Goal: Information Seeking & Learning: Learn about a topic

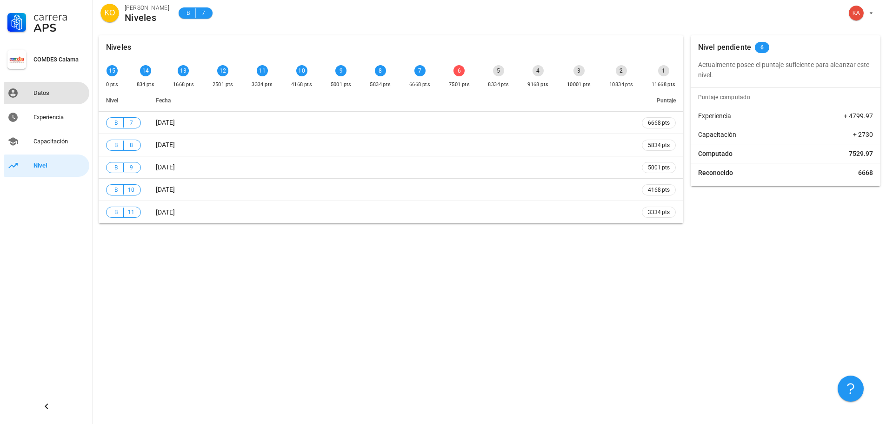
click at [31, 87] on link "Datos" at bounding box center [47, 93] width 86 height 22
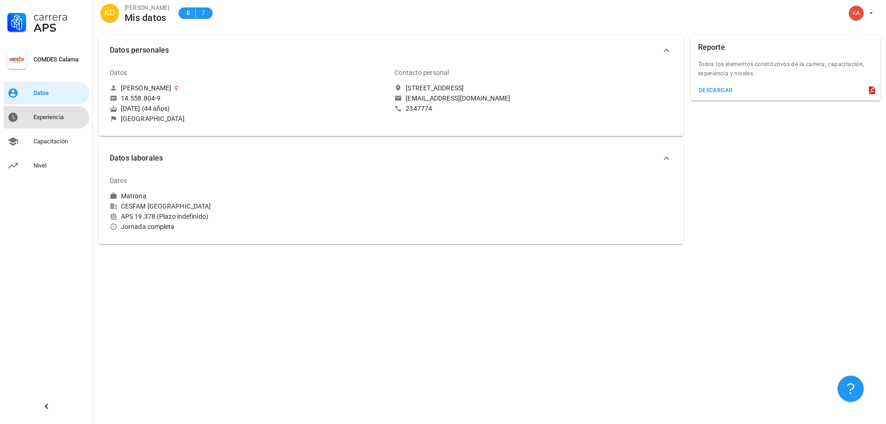
click at [35, 122] on div "Experiencia" at bounding box center [59, 117] width 52 height 15
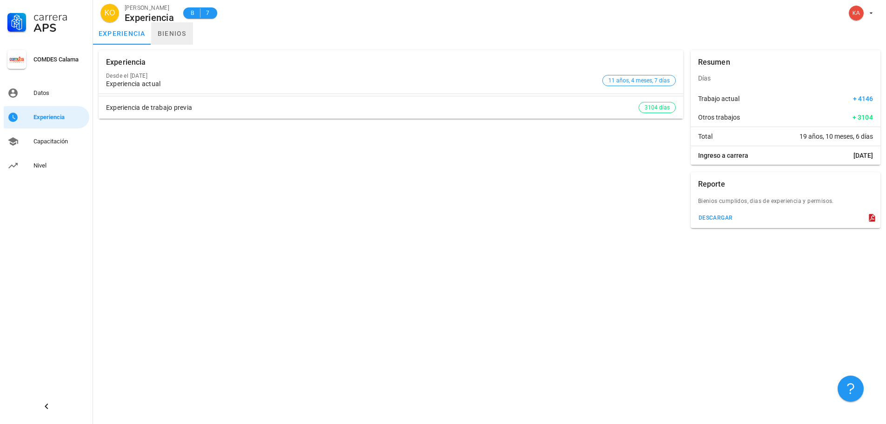
click at [170, 35] on link "bienios" at bounding box center [172, 33] width 42 height 22
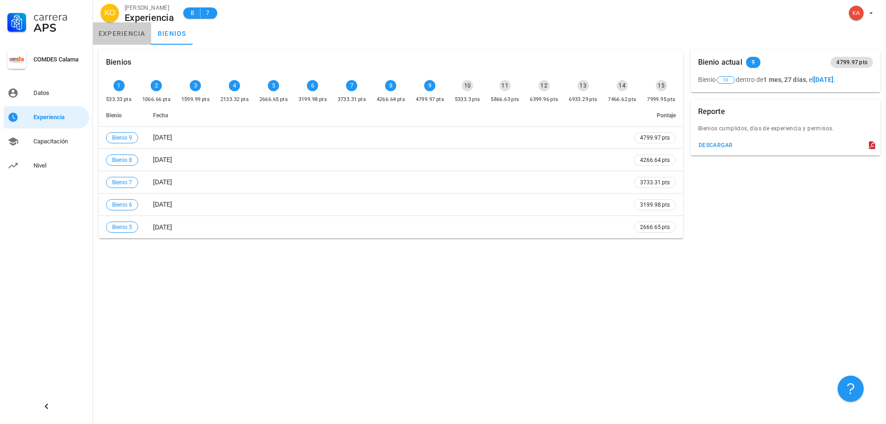
click at [132, 33] on link "experiencia" at bounding box center [122, 33] width 58 height 22
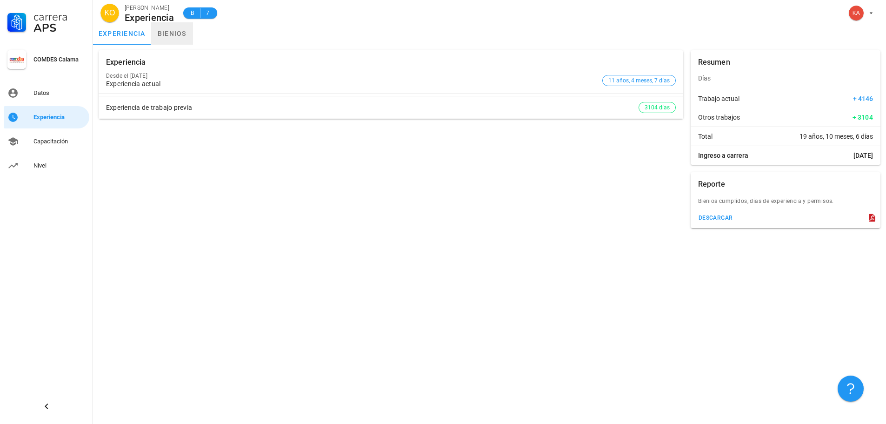
click at [163, 36] on link "bienios" at bounding box center [172, 33] width 42 height 22
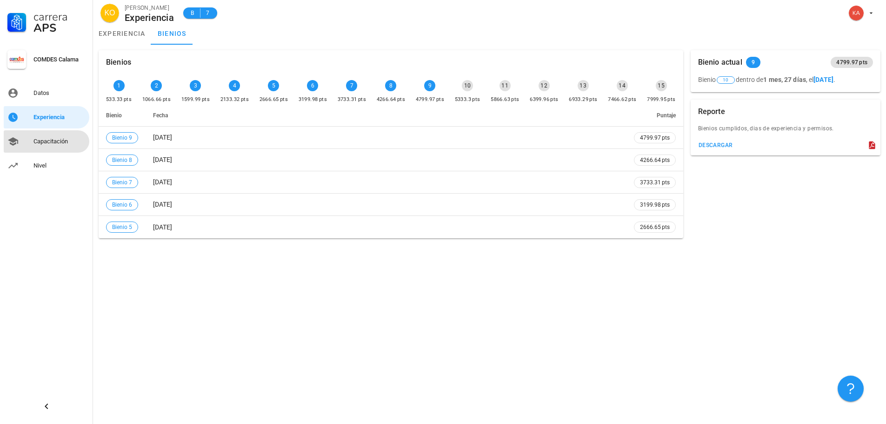
click at [45, 142] on div "Capacitación" at bounding box center [59, 141] width 52 height 7
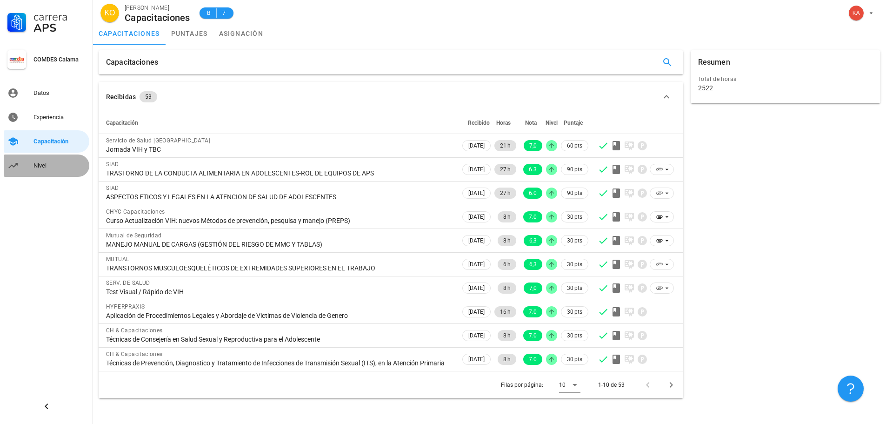
click at [71, 164] on div "Nivel" at bounding box center [59, 165] width 52 height 7
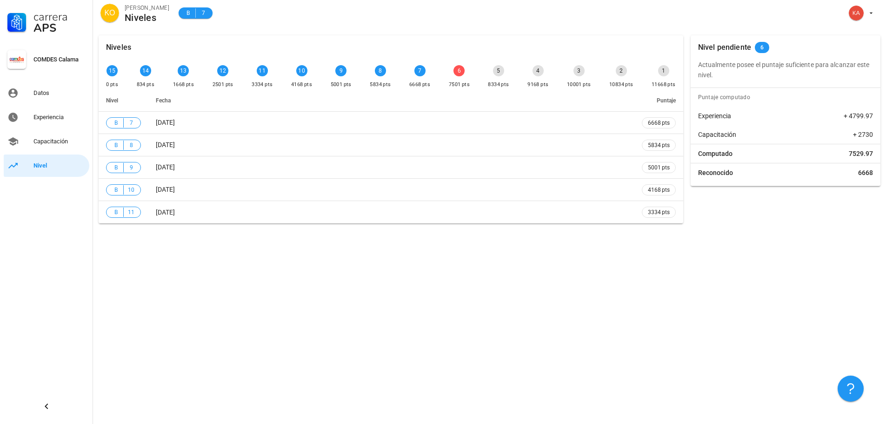
click at [460, 73] on div "6" at bounding box center [458, 70] width 11 height 11
click at [868, 14] on icon "button" at bounding box center [870, 12] width 7 height 7
click at [609, 30] on div "Niveles 15 0 pts 14 834 pts 13 1668 pts 12 2501 pts 11 3334 pts 10 4168 pts 9 5…" at bounding box center [489, 129] width 793 height 199
click at [200, 13] on span "7" at bounding box center [203, 12] width 7 height 9
